Goal: Complete application form

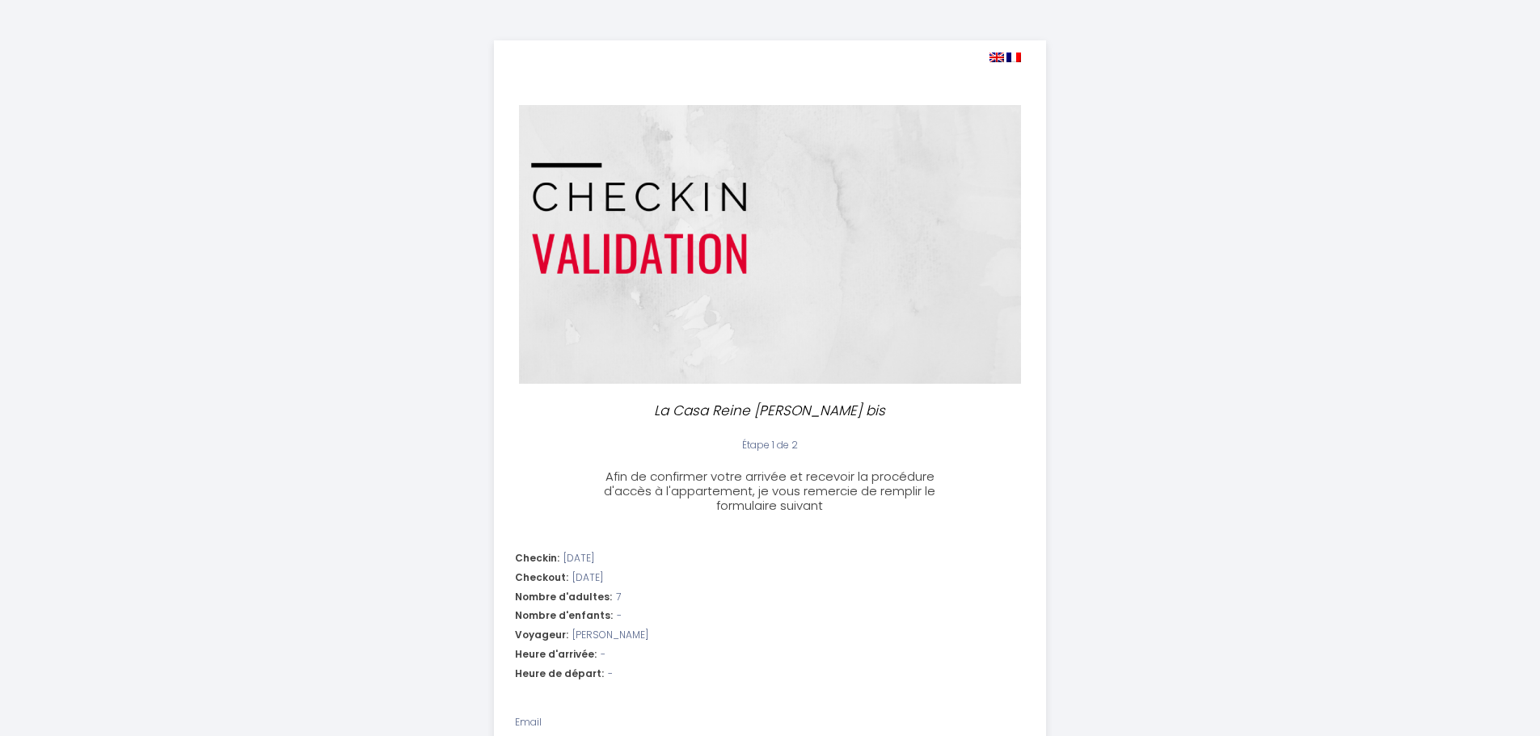
select select
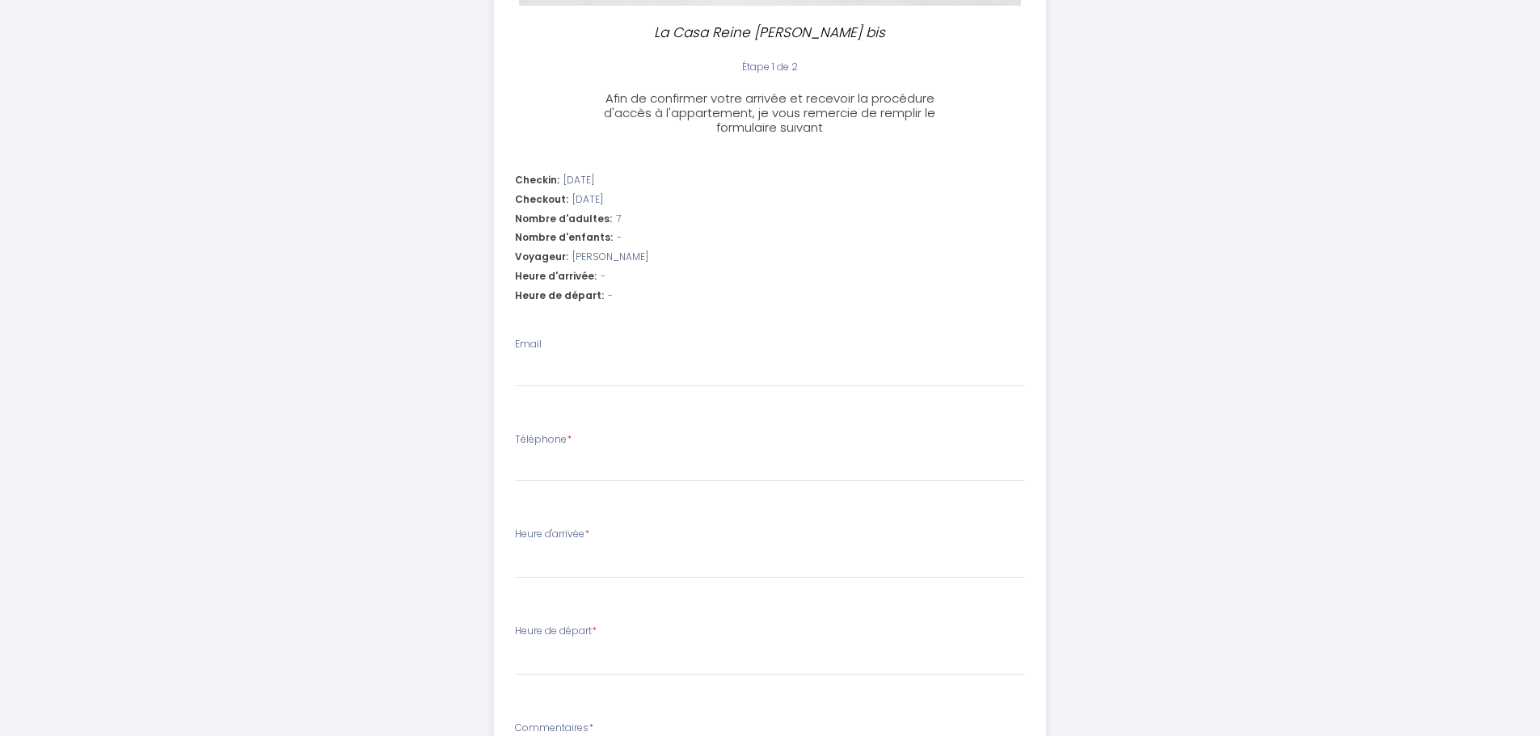
scroll to position [404, 0]
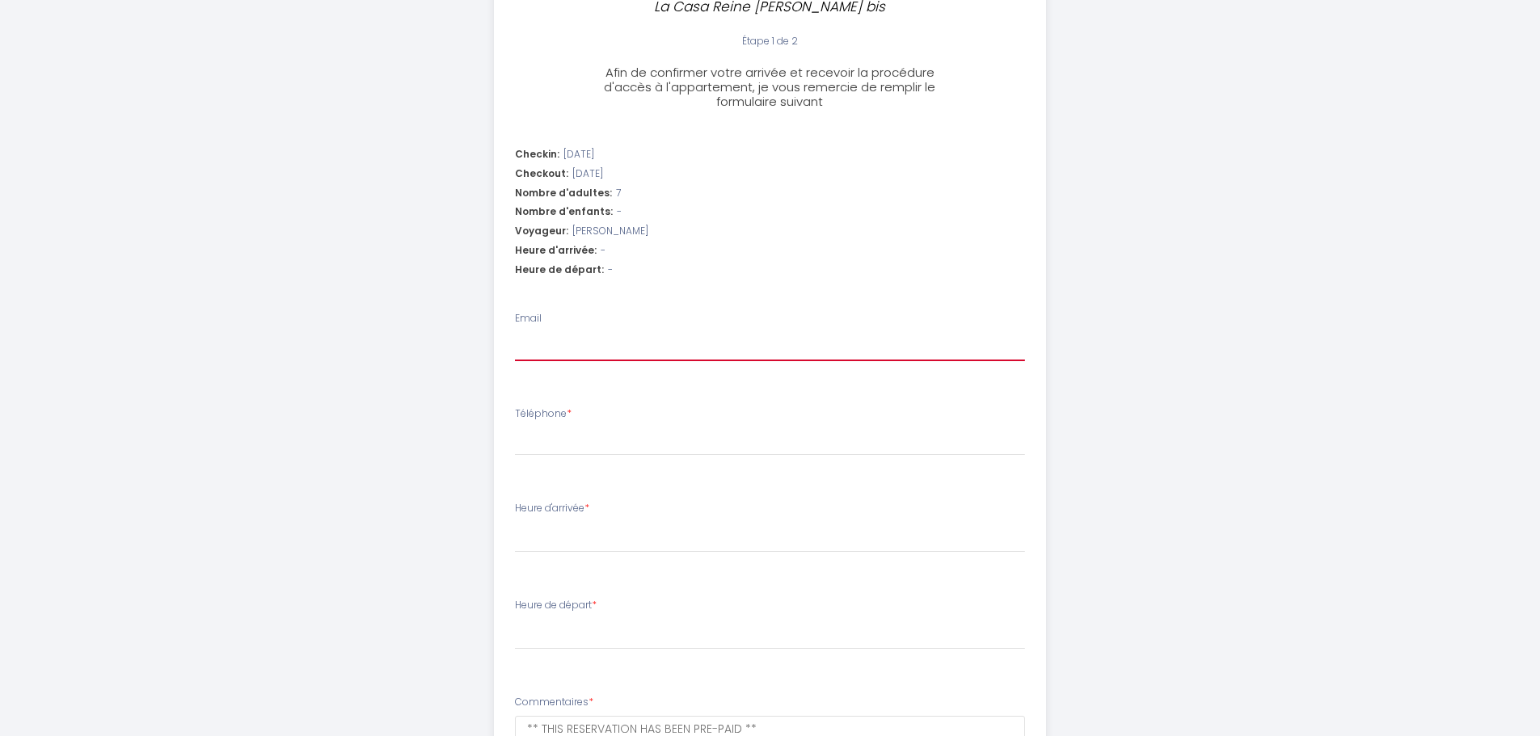
click at [533, 348] on input "Email" at bounding box center [770, 346] width 510 height 29
click at [623, 193] on div "Nombre d'adultes: 7" at bounding box center [770, 193] width 510 height 15
click at [616, 188] on span "7" at bounding box center [618, 193] width 5 height 15
click at [547, 341] on input "Email" at bounding box center [770, 346] width 510 height 29
type input "[EMAIL_ADDRESS][DOMAIN_NAME]"
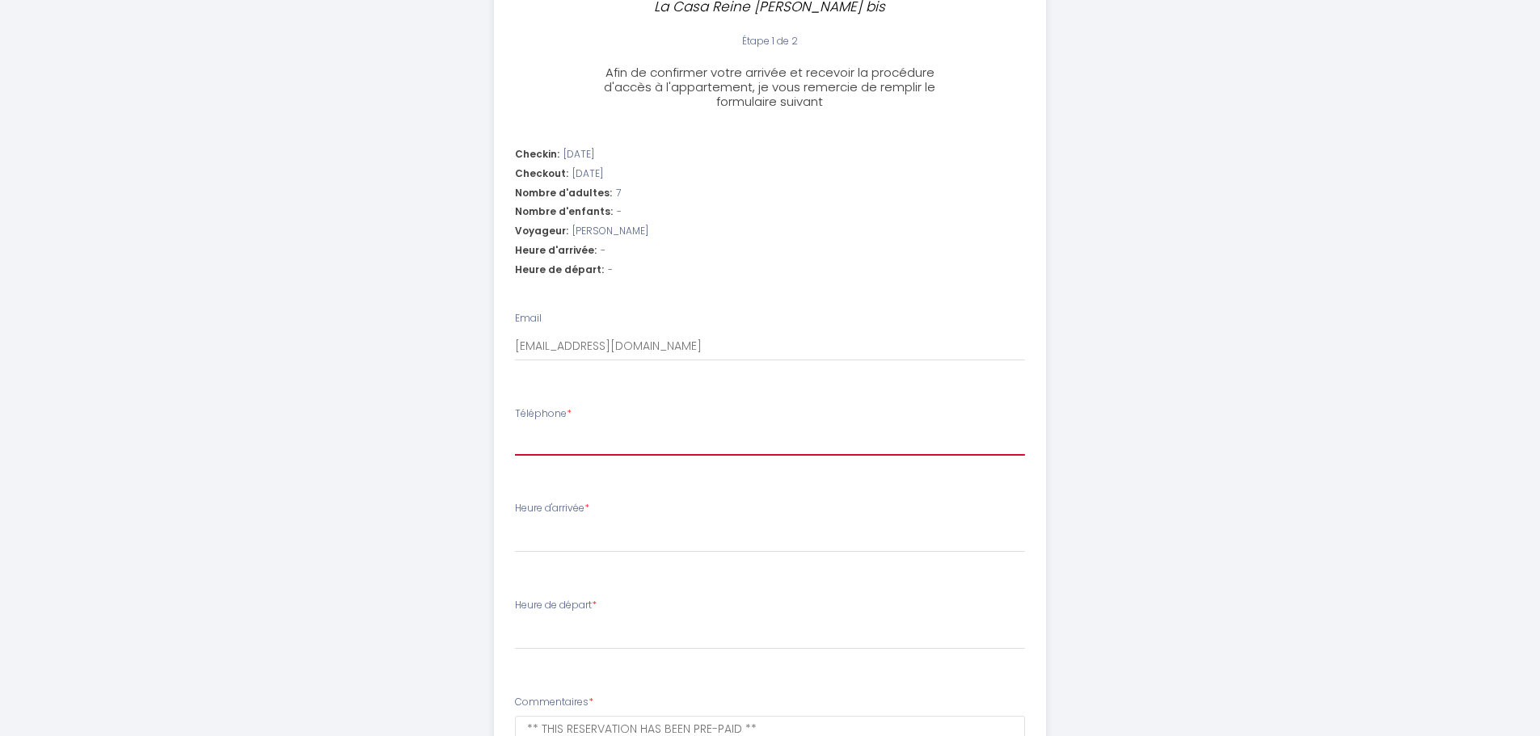
type input "918377725"
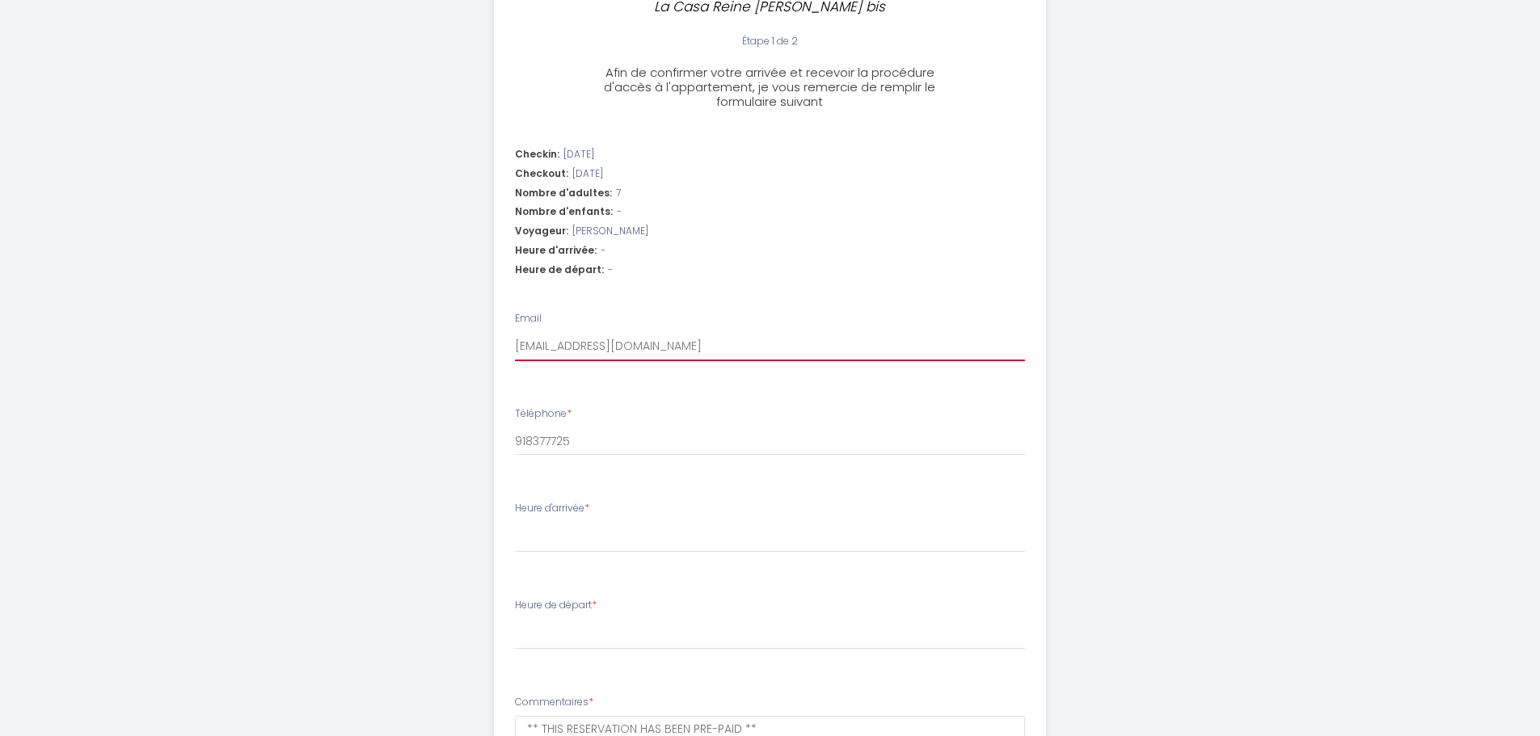
select select
click at [549, 534] on select "17:00 17:30 18:00 18:30 19:00 19:30 20:00 20:30 21:00 21:30 22:00" at bounding box center [770, 537] width 510 height 31
click at [434, 515] on div "La Casa Reine [PERSON_NAME] bis Étape 1 de 2 Afin de confirmer votre arrivée et…" at bounding box center [770, 275] width 828 height 1358
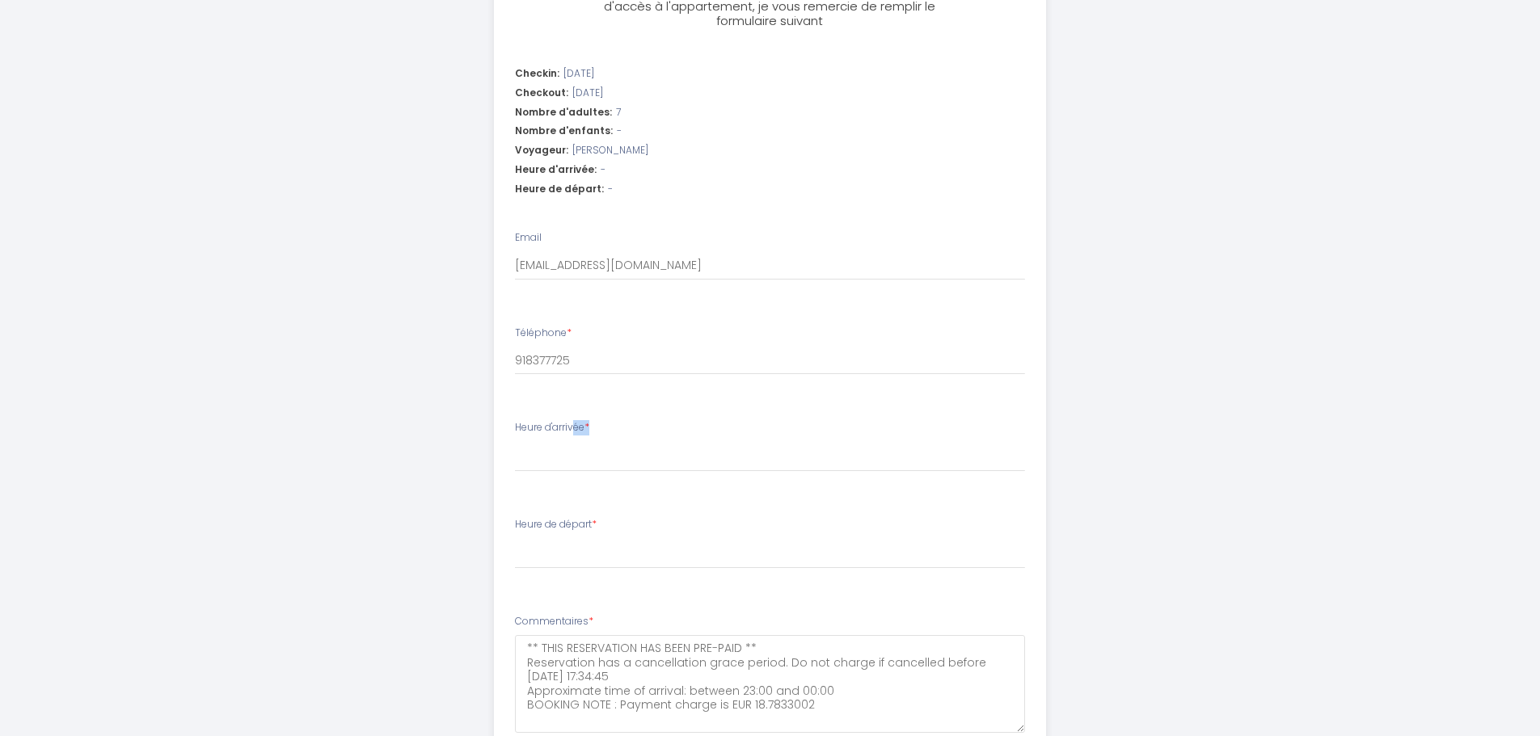
drag, startPoint x: 592, startPoint y: 424, endPoint x: 479, endPoint y: 417, distance: 112.6
click at [479, 417] on div "La Casa Reine Jeanne bis Étape 1 de 2 Afin de confirmer votre arrivée et recevo…" at bounding box center [770, 194] width 828 height 1358
click at [296, 368] on div "La Casa Reine Jeanne bis Étape 1 de 2 Afin de confirmer votre arrivée et recevo…" at bounding box center [770, 194] width 1540 height 1358
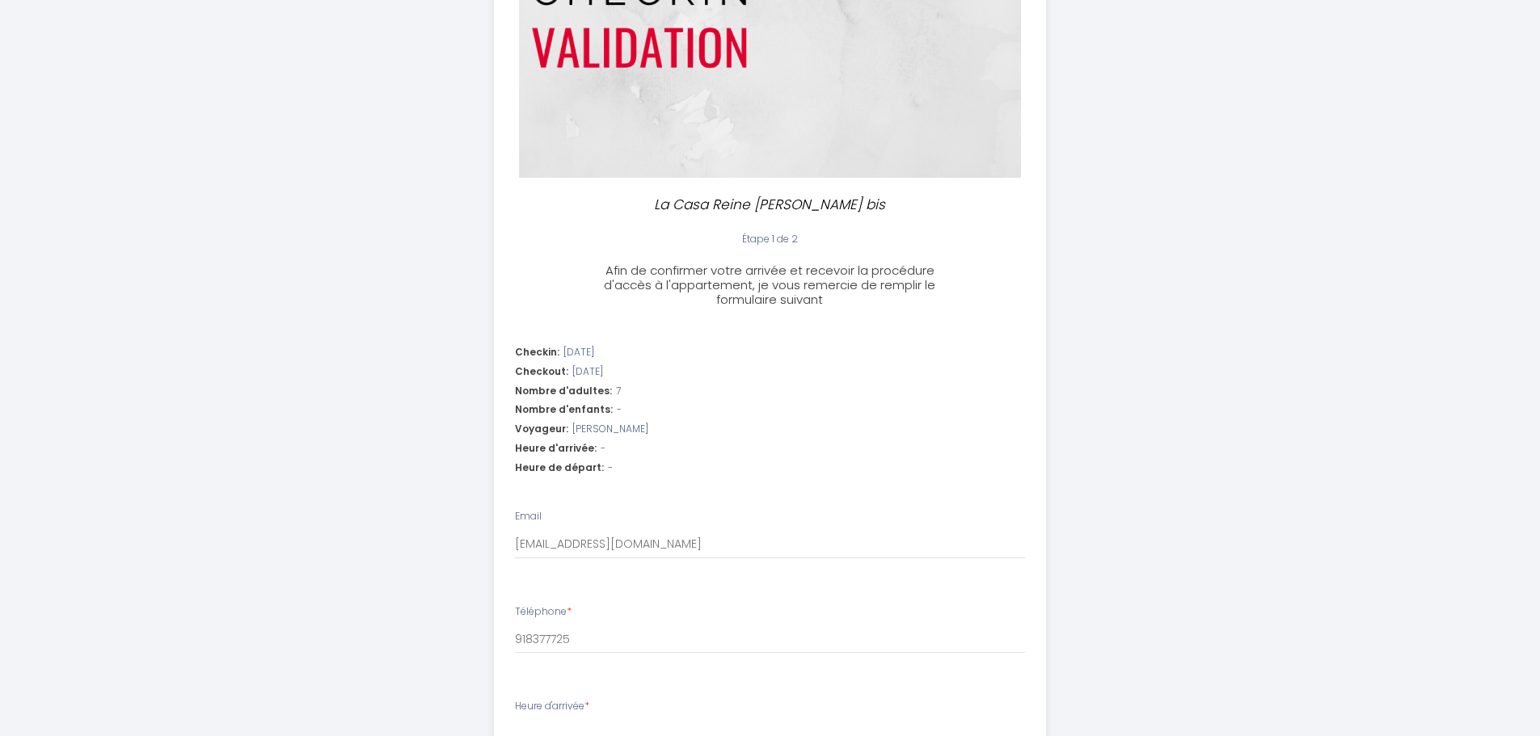
scroll to position [404, 0]
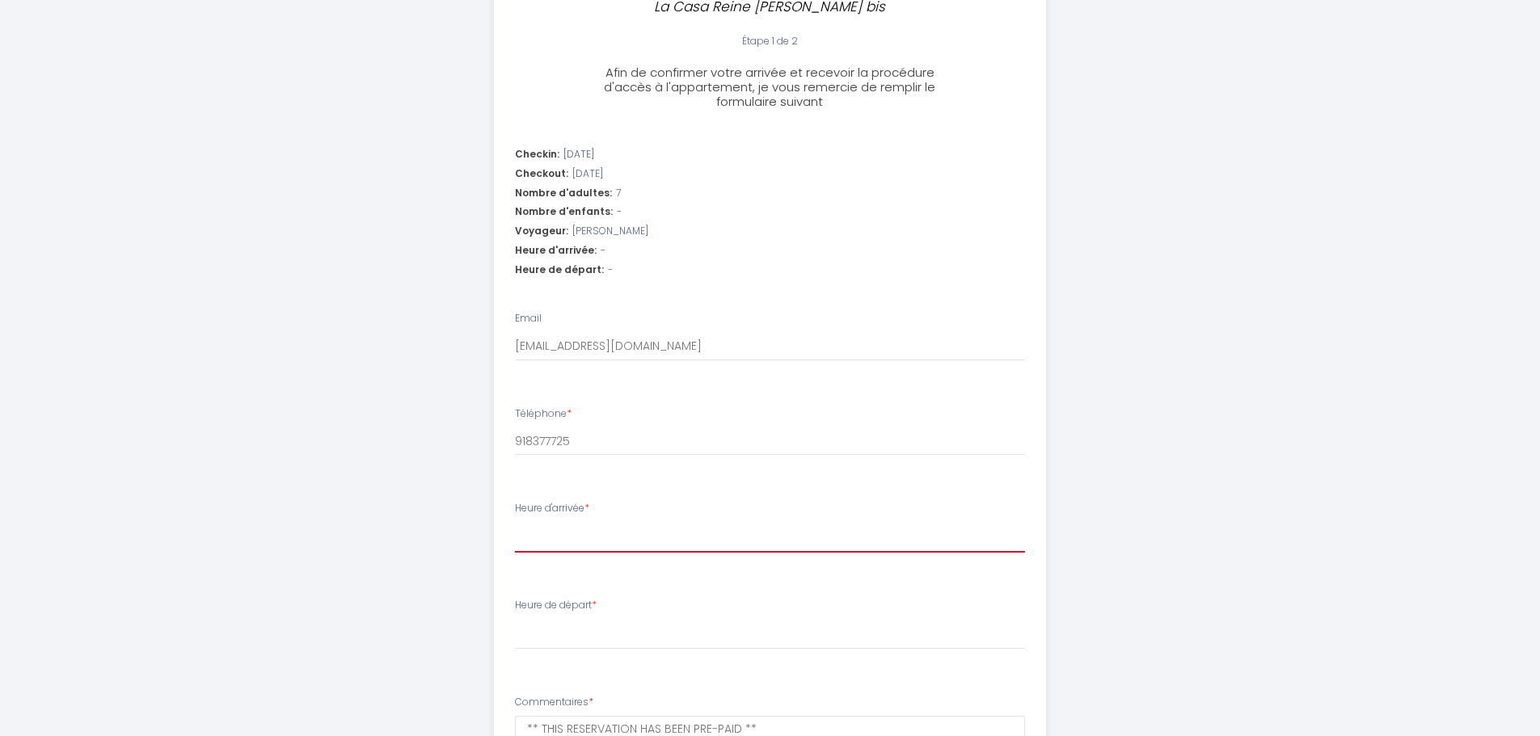
click at [558, 536] on select "17:00 17:30 18:00 18:30 19:00 19:30 20:00 20:30 21:00 21:30 22:00" at bounding box center [770, 537] width 510 height 31
select select "22:00"
click at [515, 522] on select "17:00 17:30 18:00 18:30 19:00 19:30 20:00 20:30 21:00 21:30 22:00" at bounding box center [770, 537] width 510 height 31
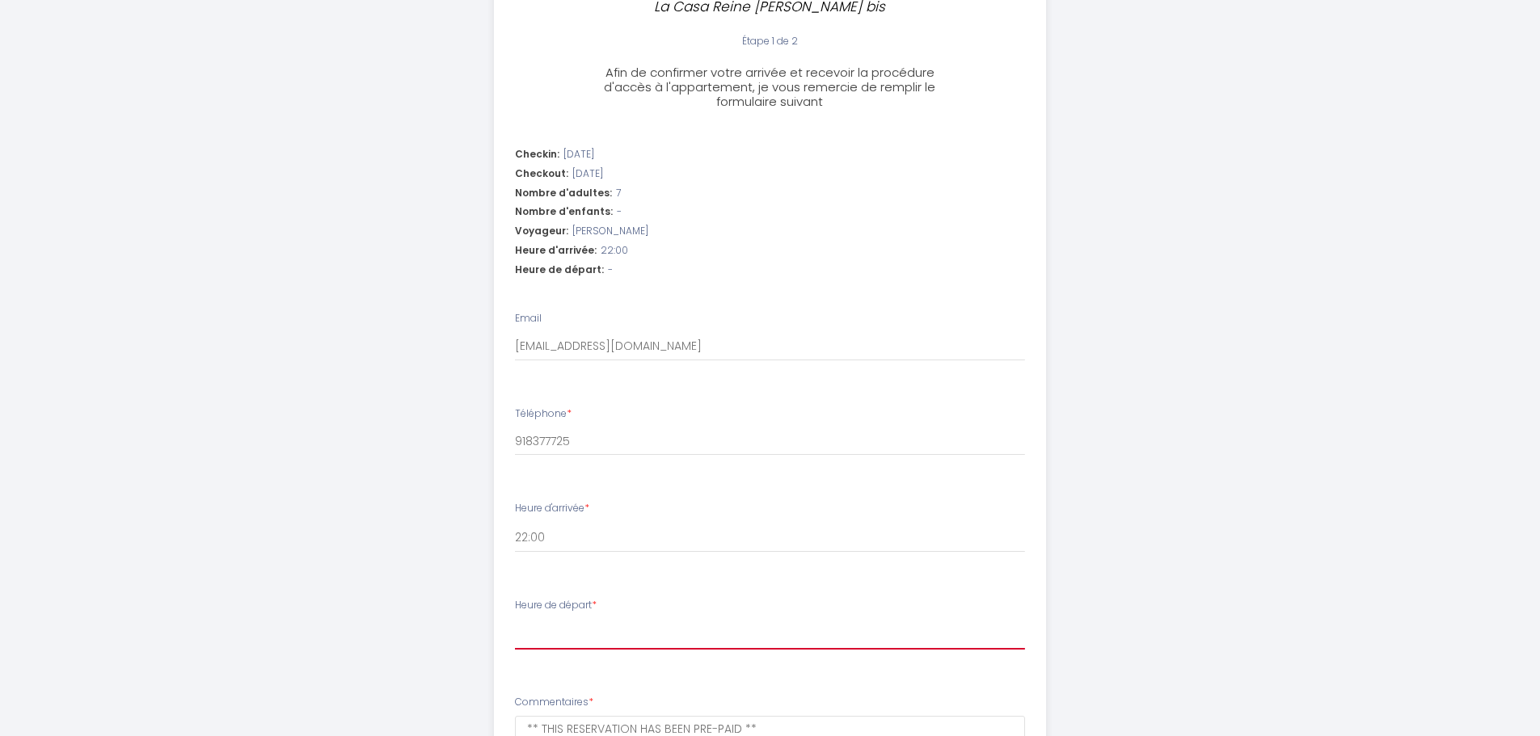
click at [564, 622] on select "00:00 00:30 01:00 01:30 02:00 02:30 03:00 03:30 04:00 04:30 05:00 05:30 06:00 0…" at bounding box center [770, 634] width 510 height 31
click at [555, 642] on select "00:00 00:30 01:00 01:30 02:00 02:30 03:00 03:30 04:00 04:30 05:00 05:30 06:00 0…" at bounding box center [770, 634] width 510 height 31
click at [547, 639] on select "00:00 00:30 01:00 01:30 02:00 02:30 03:00 03:30 04:00 04:30 05:00 05:30 06:00 0…" at bounding box center [770, 634] width 510 height 31
click at [554, 628] on select "00:00 00:30 01:00 01:30 02:00 02:30 03:00 03:30 04:00 04:30 05:00 05:30 06:00 0…" at bounding box center [770, 634] width 510 height 31
select select "11:00"
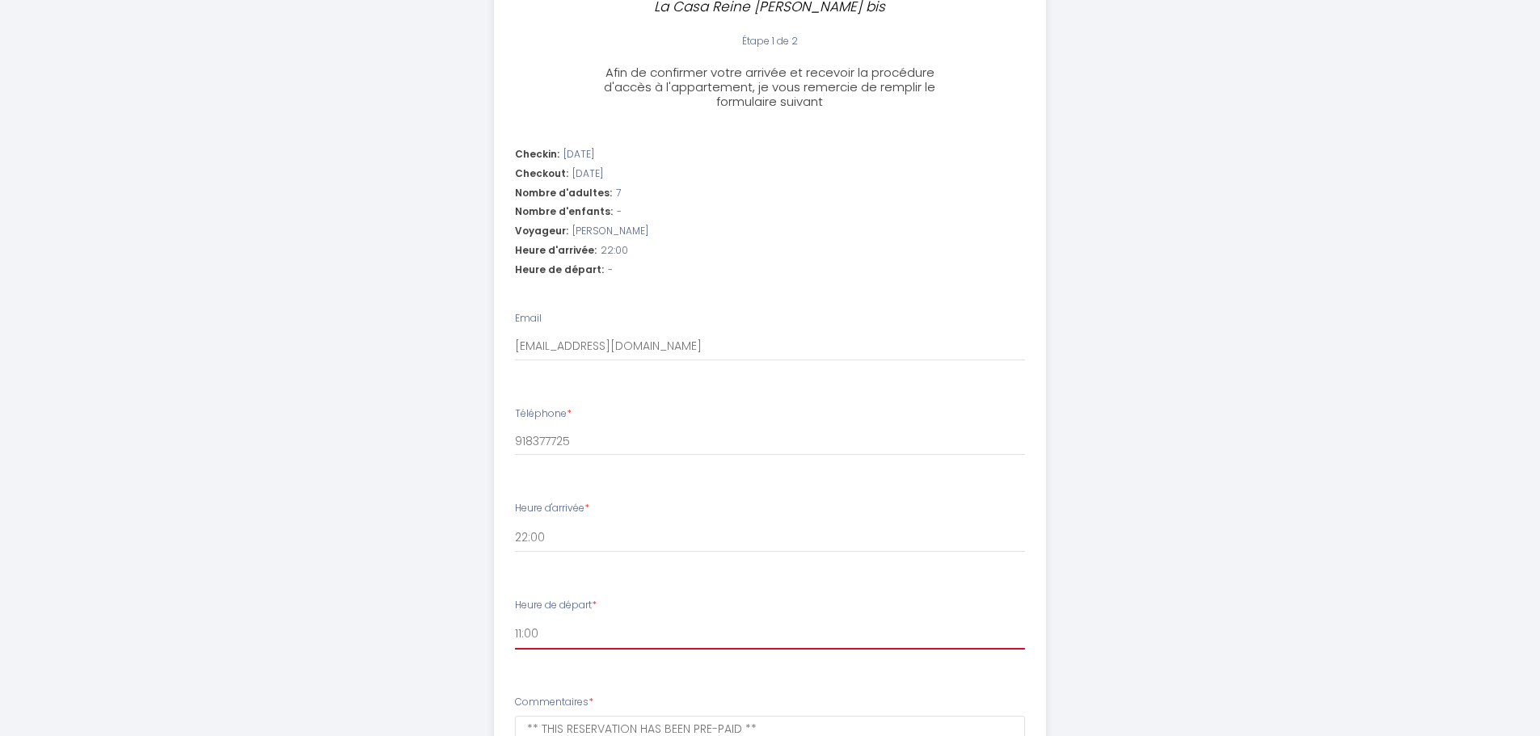
click at [515, 619] on select "00:00 00:30 01:00 01:30 02:00 02:30 03:00 03:30 04:00 04:30 05:00 05:30 06:00 0…" at bounding box center [770, 634] width 510 height 31
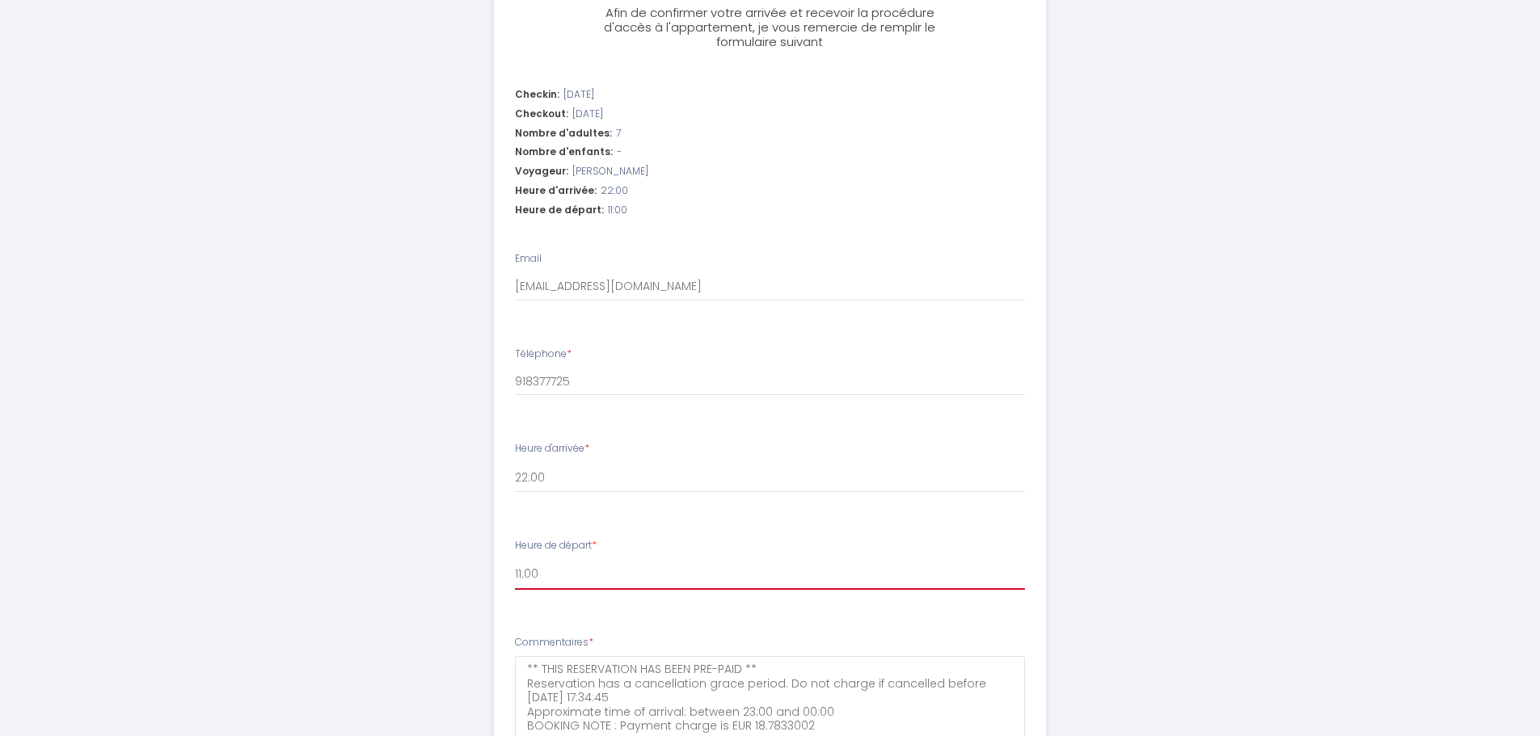
scroll to position [566, 0]
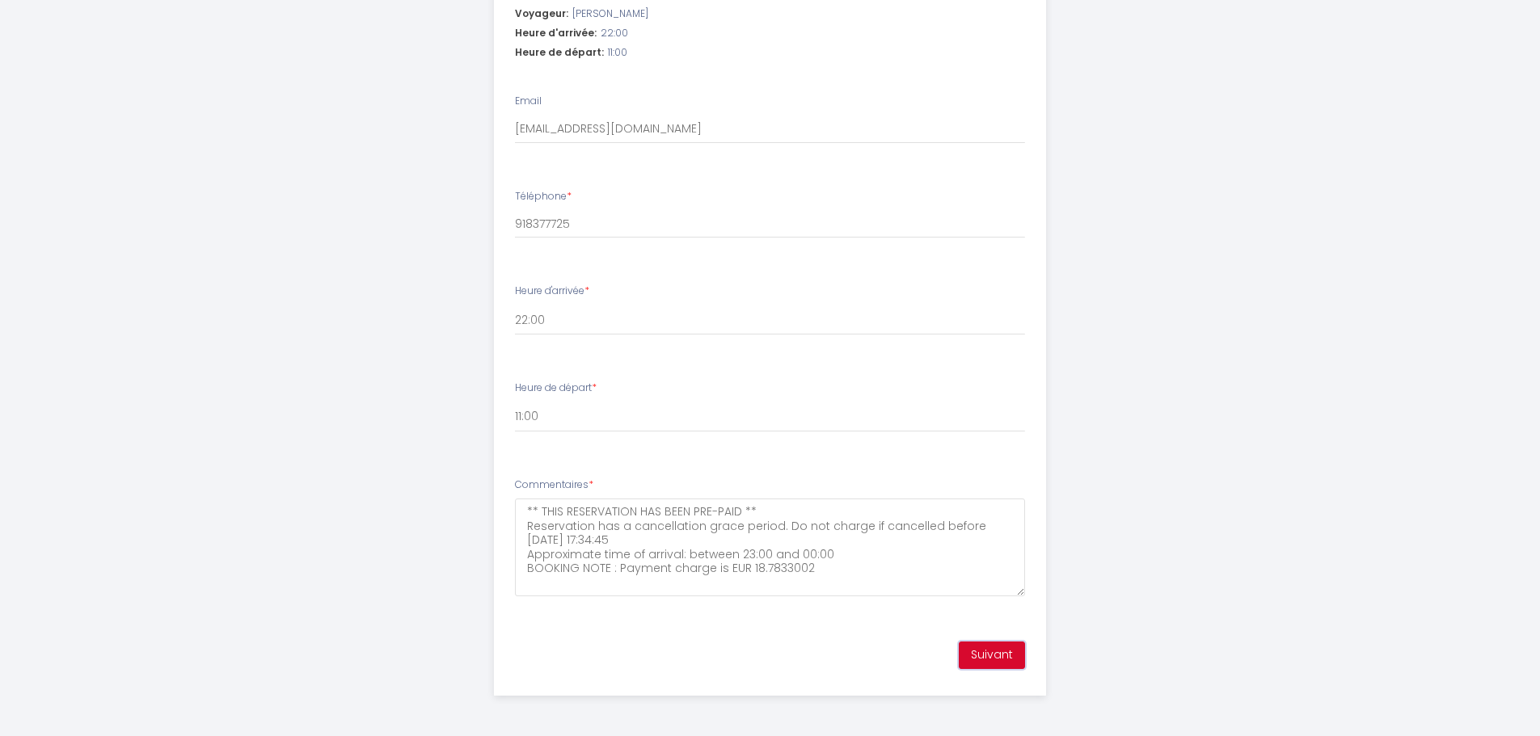
click at [987, 658] on button "Suivant" at bounding box center [992, 655] width 66 height 27
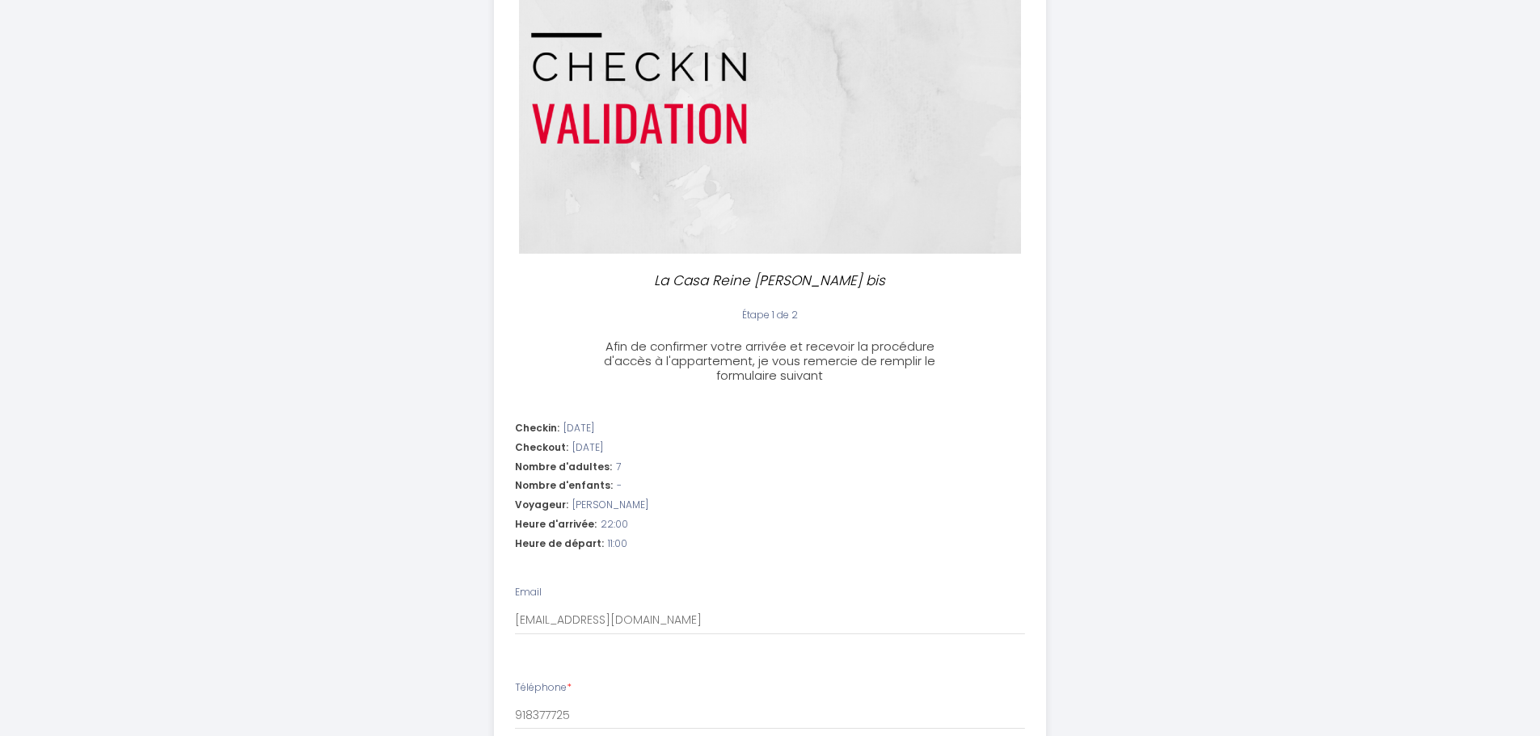
scroll to position [179, 0]
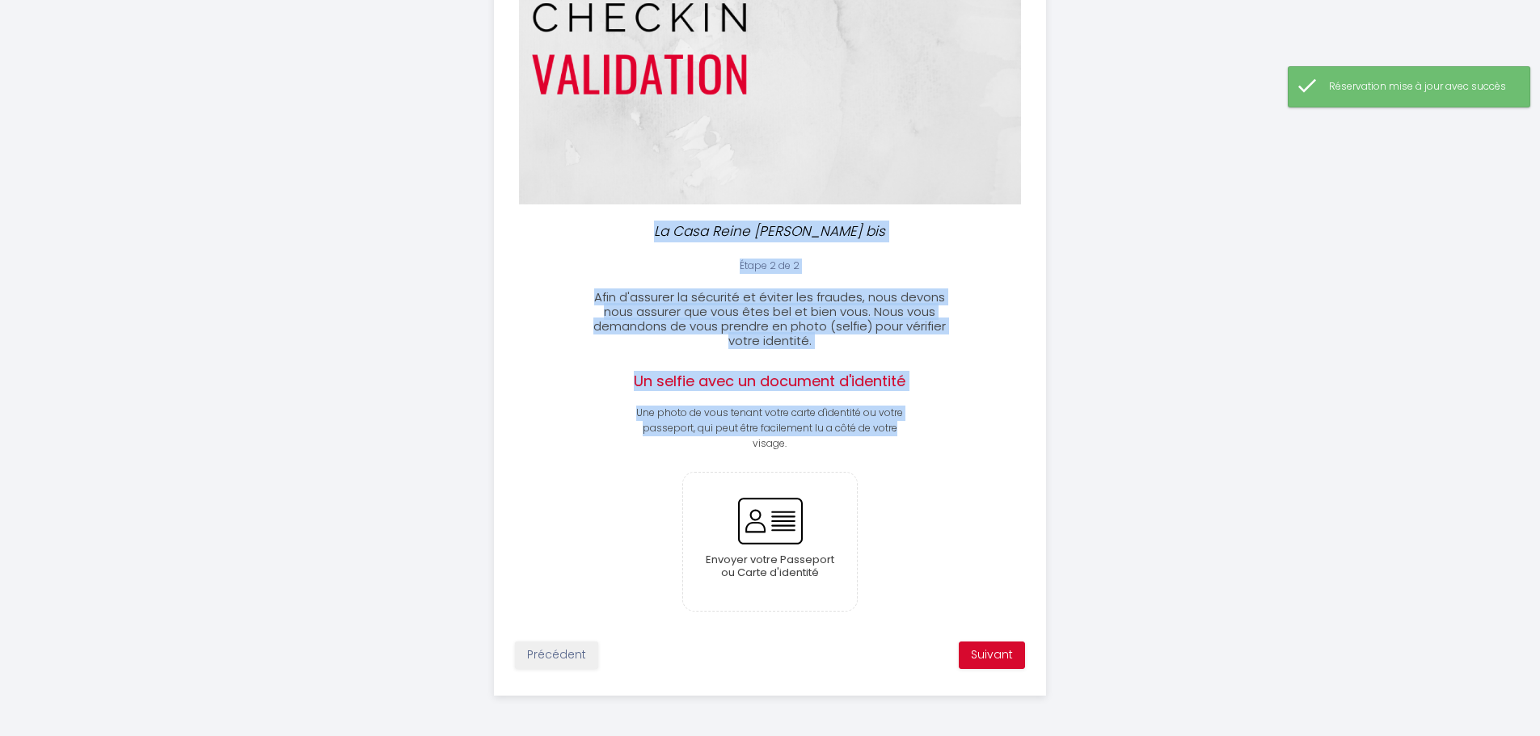
drag, startPoint x: 786, startPoint y: 242, endPoint x: 959, endPoint y: 432, distance: 256.4
click at [959, 432] on div "La Casa Reine Jeanne bis Étape 2 de 2 Afin d'assurer la sécurité et éviter les …" at bounding box center [770, 278] width 552 height 835
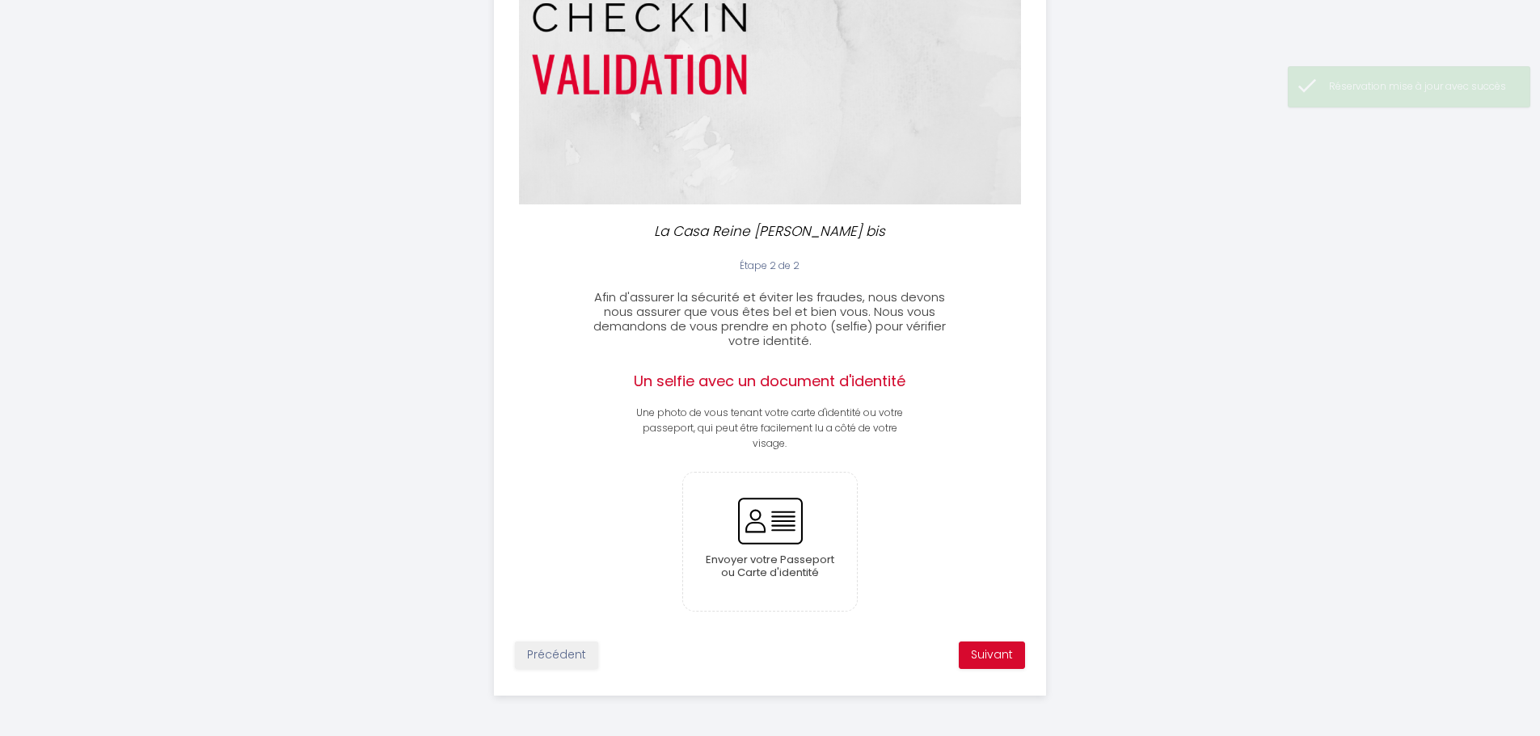
click at [832, 461] on div "Étape 2 de 2 Afin d'assurer la sécurité et éviter les fraudes, nous devons nous…" at bounding box center [770, 469] width 550 height 420
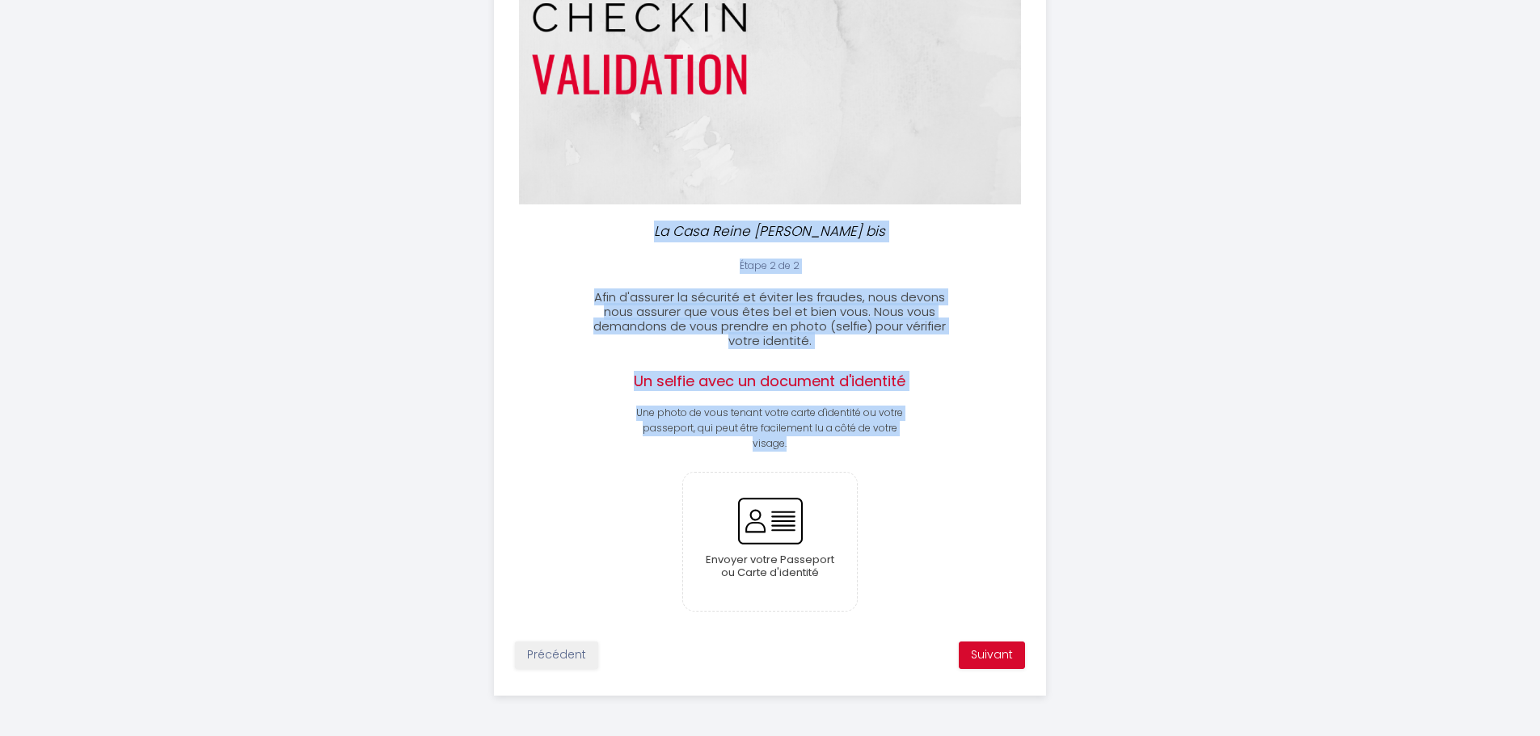
drag, startPoint x: 819, startPoint y: 449, endPoint x: 572, endPoint y: 227, distance: 331.9
click at [572, 227] on div "La Casa Reine Jeanne bis Étape 2 de 2 Afin d'assurer la sécurité et éviter les …" at bounding box center [770, 278] width 552 height 835
copy div "La Casa Reine Jeanne bis Étape 2 de 2 Afin d'assurer la sécurité et éviter les …"
click at [778, 523] on input "file" at bounding box center [770, 542] width 174 height 138
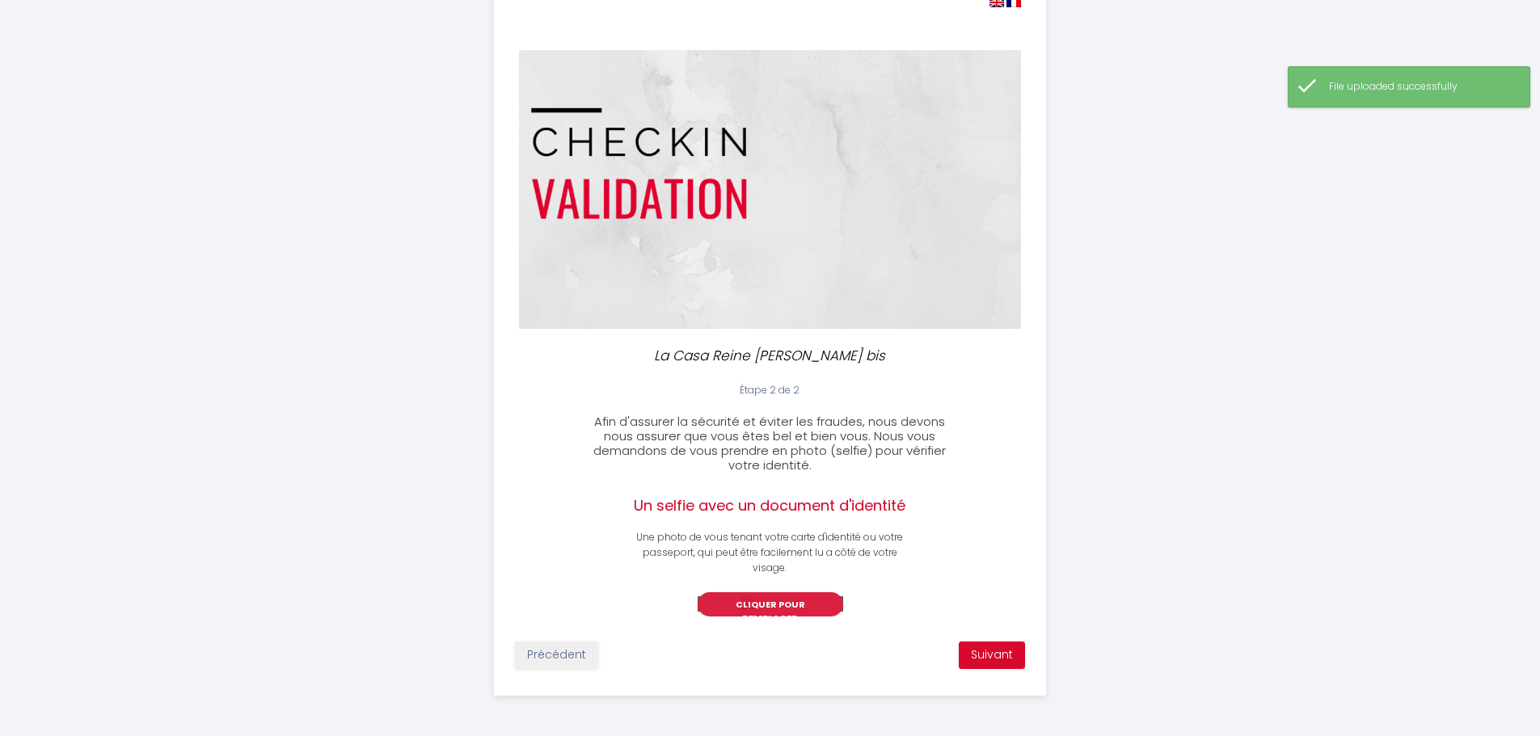
click at [843, 612] on div "Cliquer pour remplacer" at bounding box center [770, 603] width 145 height 15
click at [778, 592] on button "Cliquer pour remplacer" at bounding box center [770, 604] width 145 height 24
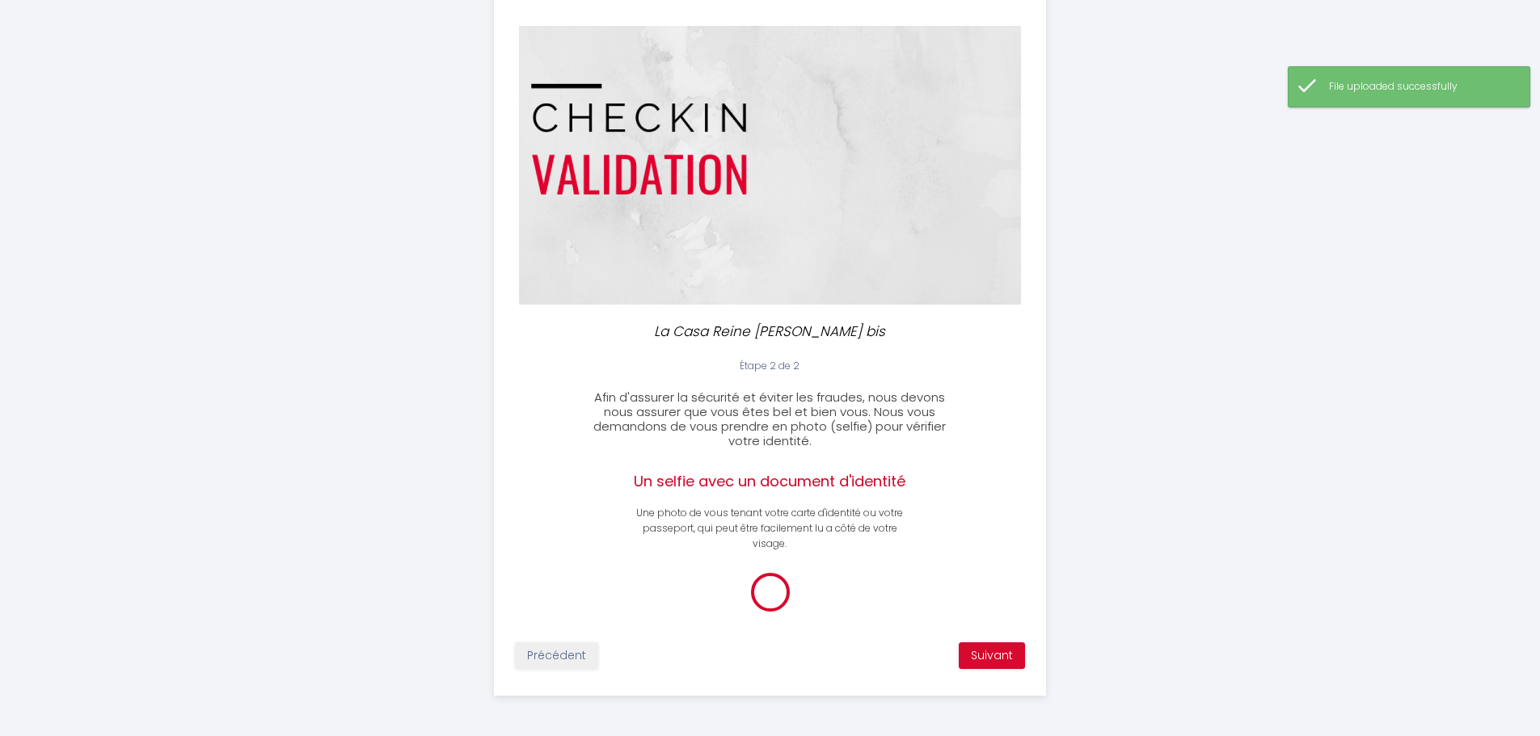
scroll to position [179, 0]
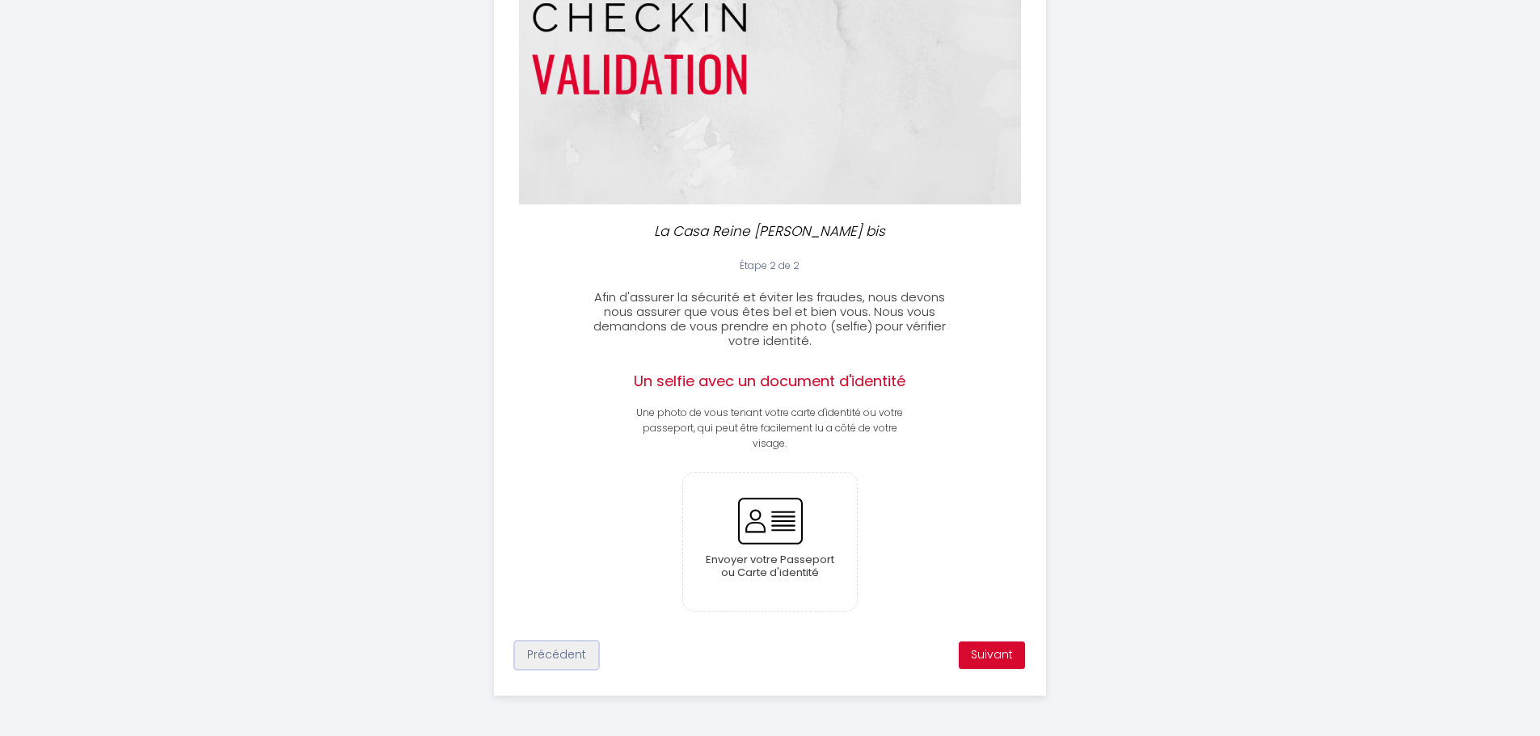
click at [564, 648] on button "Précédent" at bounding box center [556, 655] width 83 height 27
select select "22:00"
select select "11:00"
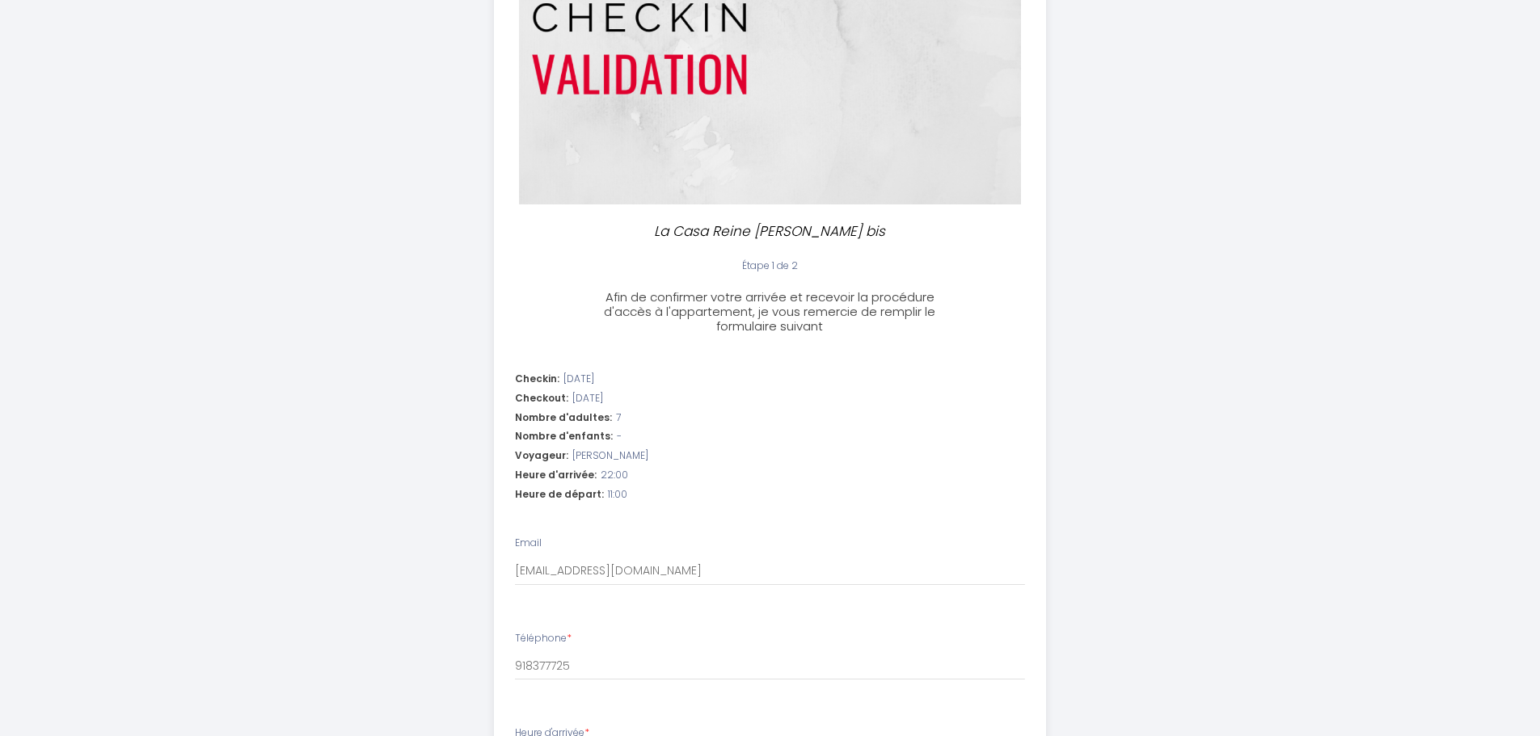
scroll to position [622, 0]
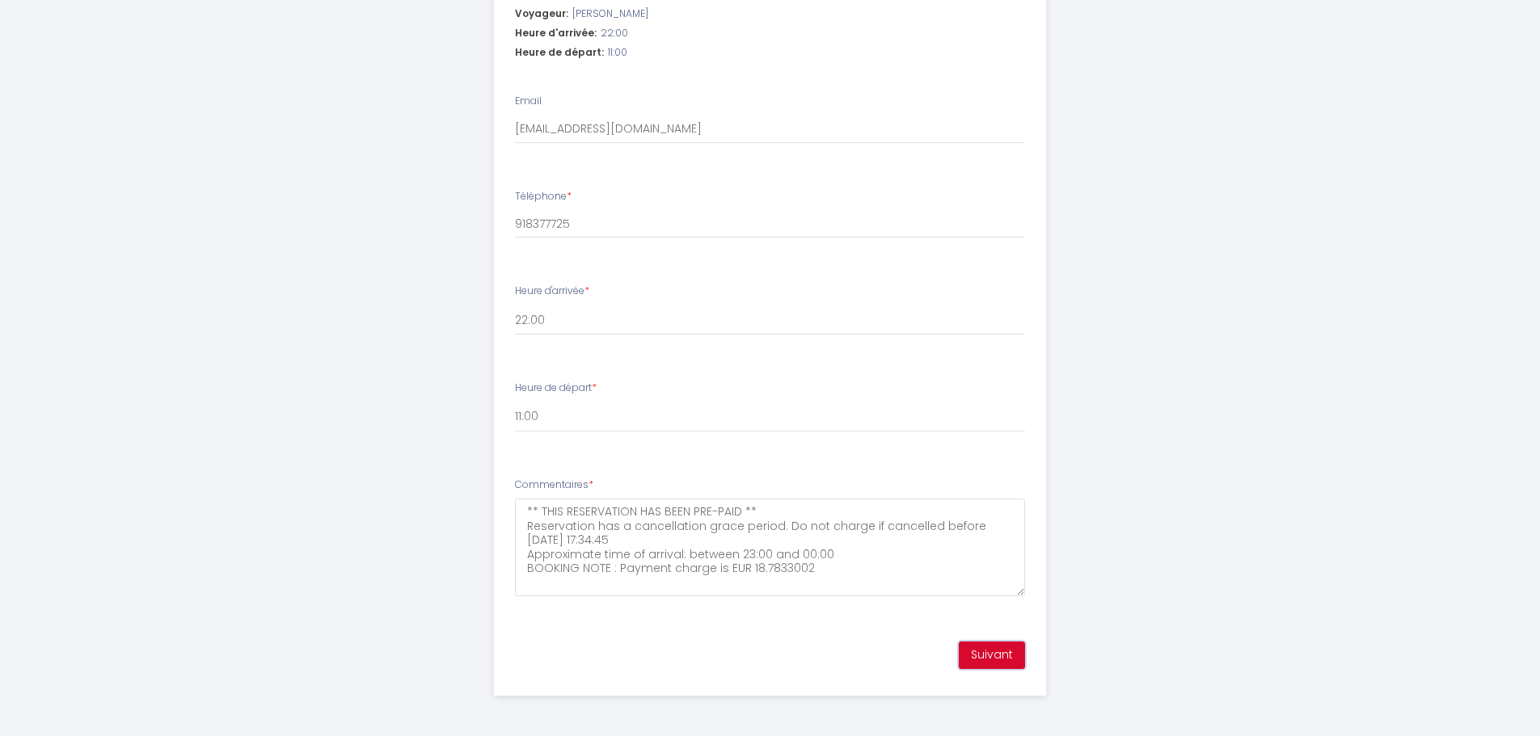
click at [1012, 655] on button "Suivant" at bounding box center [992, 655] width 66 height 27
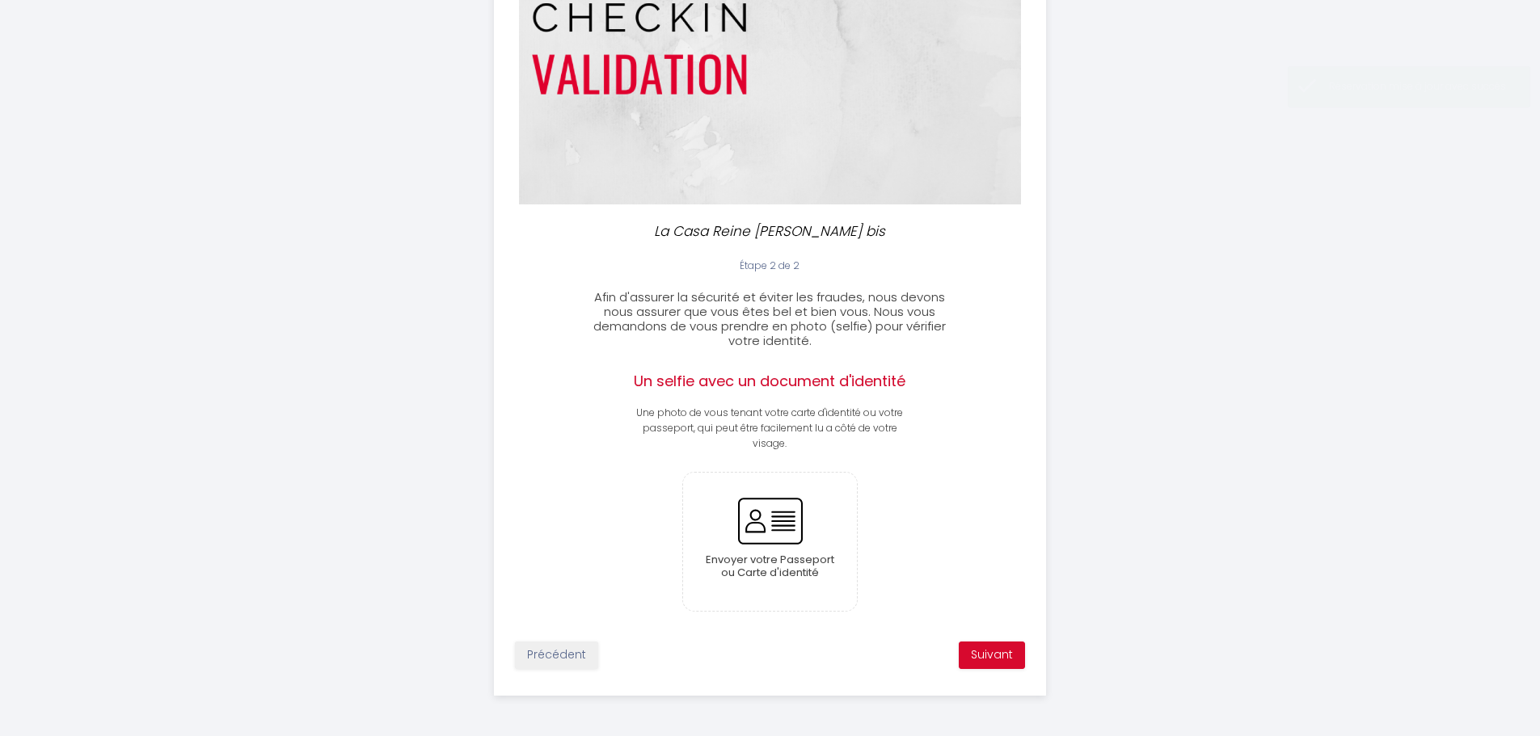
scroll to position [179, 0]
click at [778, 525] on input "file" at bounding box center [770, 542] width 174 height 138
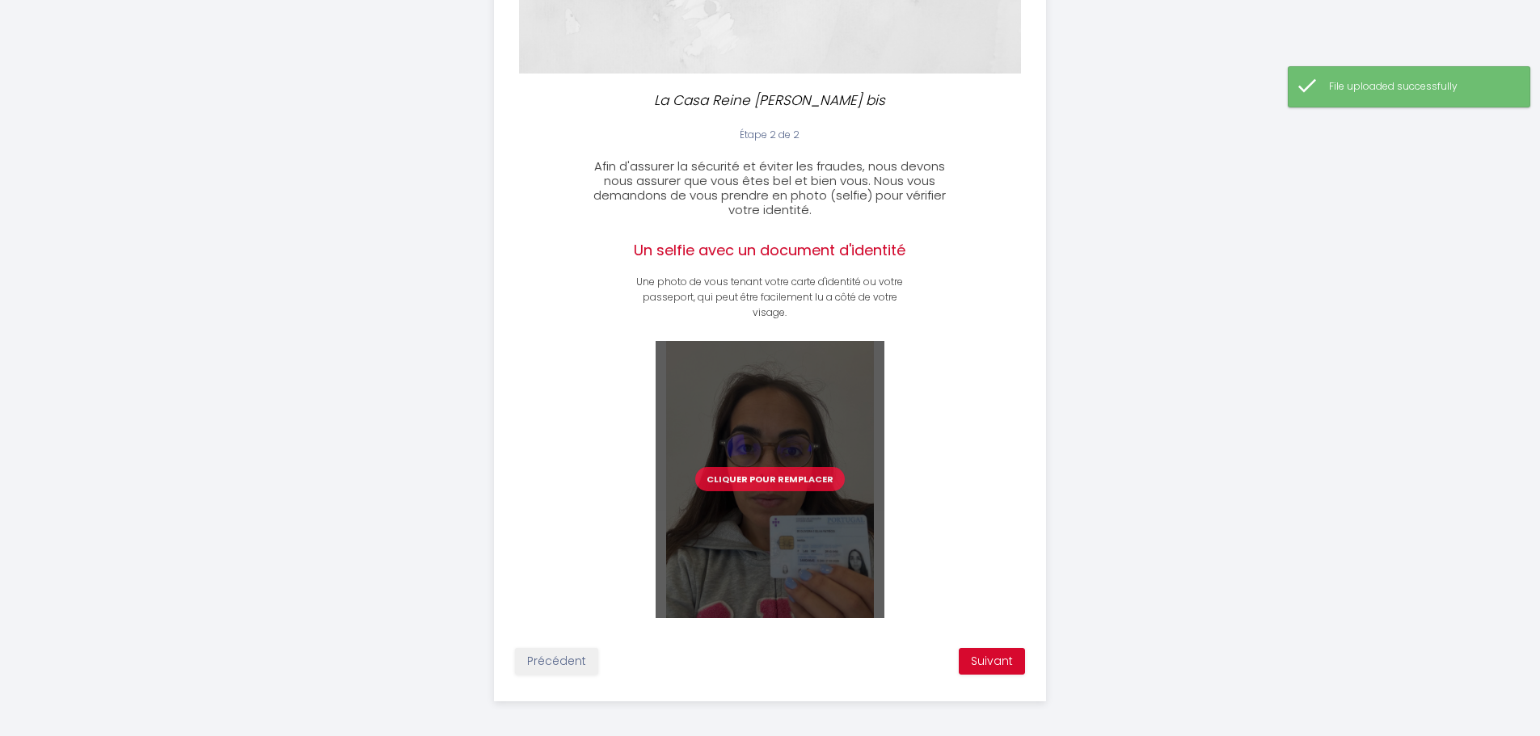
scroll to position [316, 0]
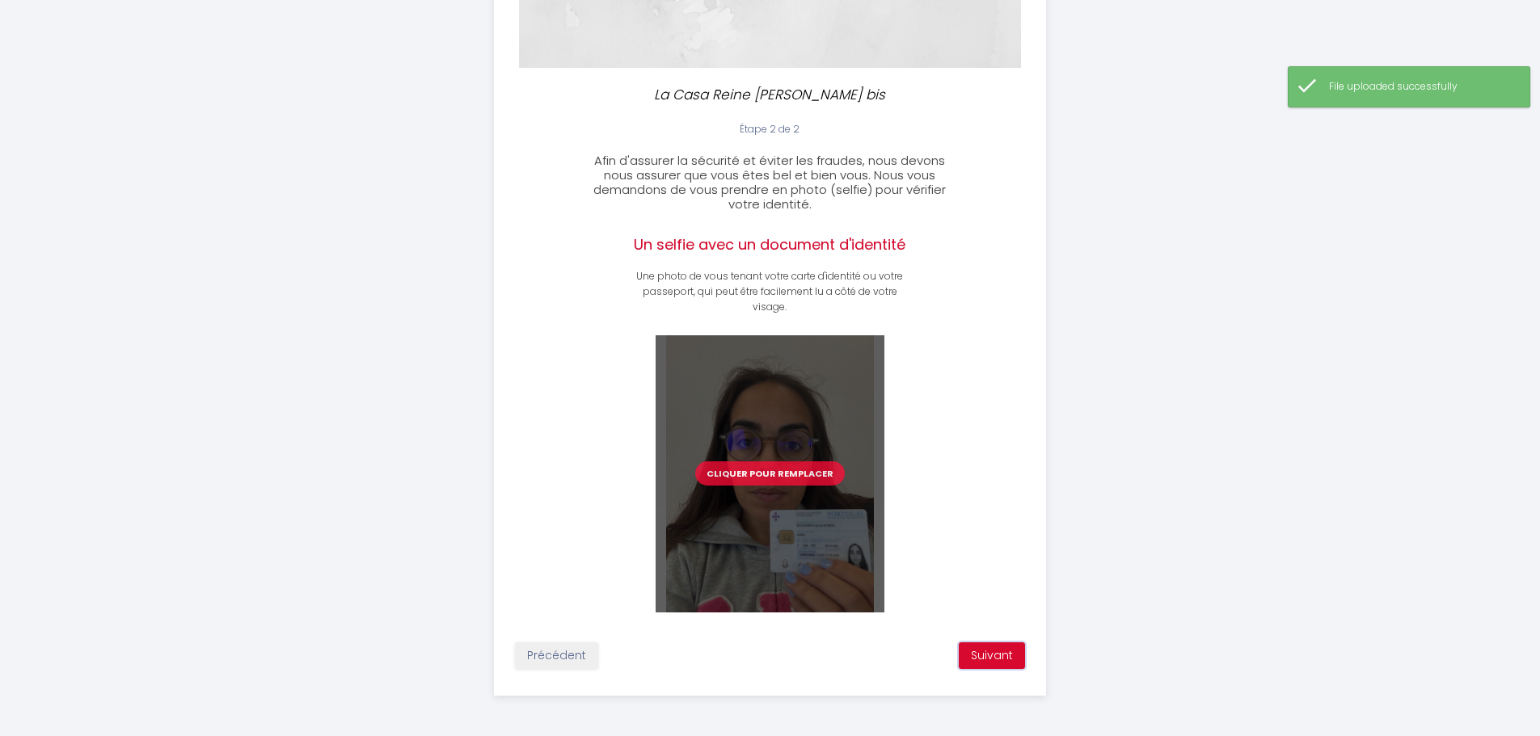
drag, startPoint x: 1001, startPoint y: 655, endPoint x: 1060, endPoint y: 647, distance: 58.9
click at [1002, 656] on button "Suivant" at bounding box center [992, 656] width 66 height 27
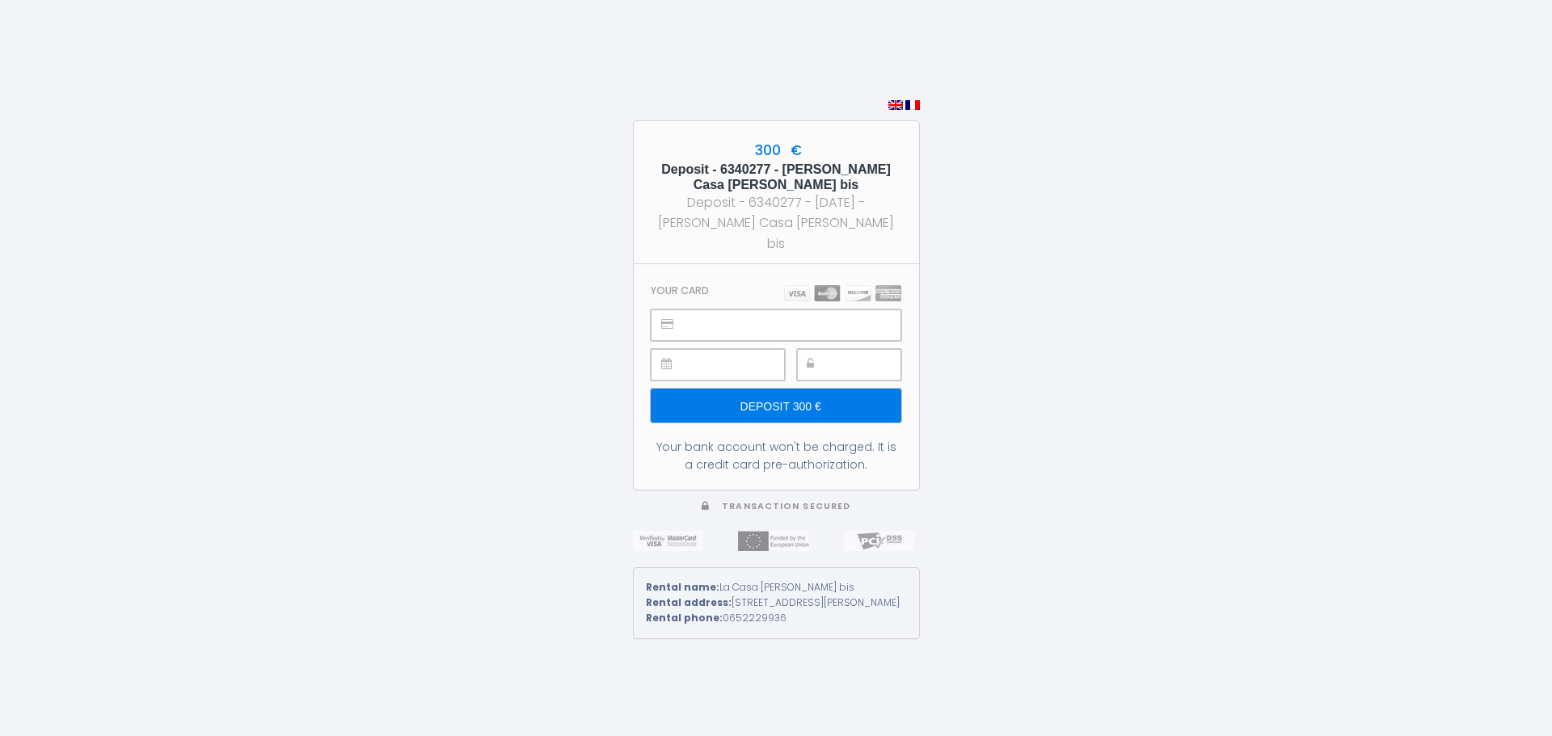
drag, startPoint x: 297, startPoint y: 138, endPoint x: 168, endPoint y: 10, distance: 181.7
click at [297, 137] on div "300 € Deposit - 6340277 - [PERSON_NAME] - La Casa [PERSON_NAME] bis Deposit - 6…" at bounding box center [776, 368] width 1552 height 736
